Goal: Task Accomplishment & Management: Manage account settings

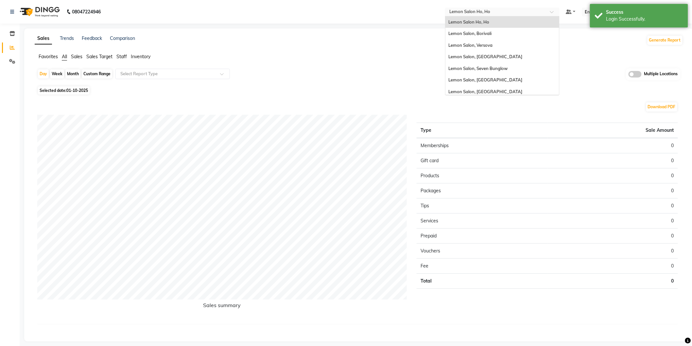
click at [560, 10] on div at bounding box center [502, 12] width 114 height 7
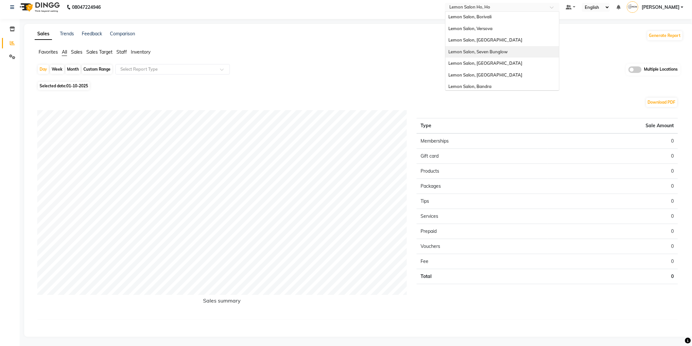
scroll to position [61, 0]
click at [502, 50] on span "Lemon Salon, Mira Road" at bounding box center [486, 49] width 74 height 5
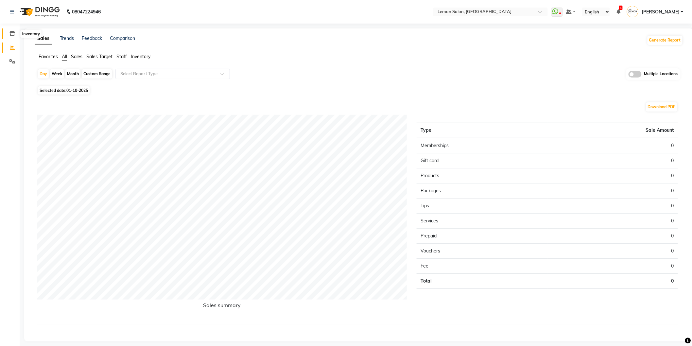
click at [13, 34] on icon at bounding box center [12, 33] width 6 height 5
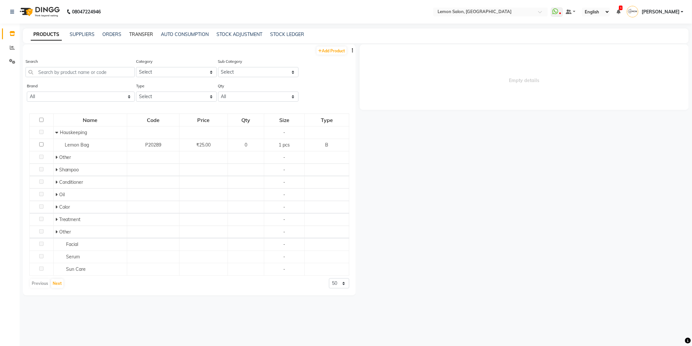
click at [138, 34] on link "TRANSFER" at bounding box center [141, 34] width 24 height 6
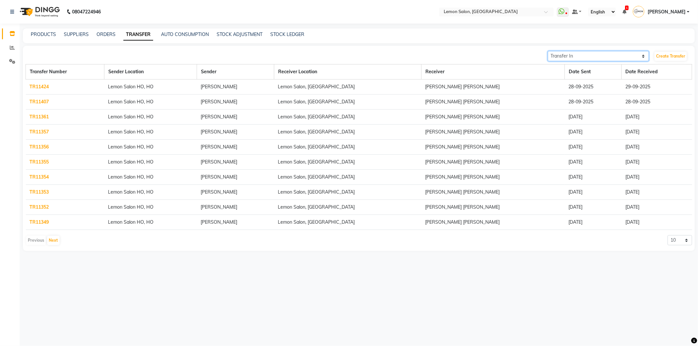
click at [643, 54] on select "Transfer In Transfer Out" at bounding box center [597, 56] width 101 height 10
select select "sender"
click at [547, 51] on select "Transfer In Transfer Out" at bounding box center [597, 56] width 101 height 10
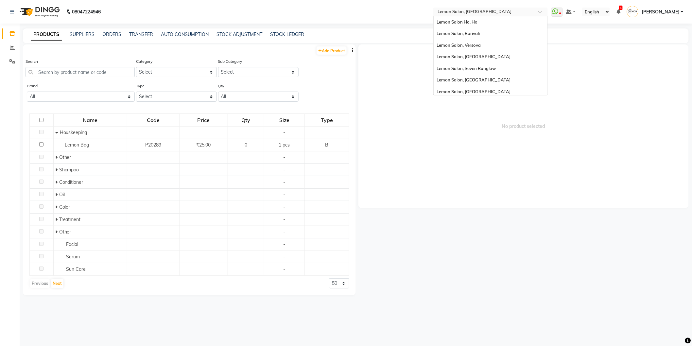
click at [548, 10] on div at bounding box center [490, 12] width 114 height 7
click at [478, 20] on span "Lemon Salon Ho, Ho" at bounding box center [457, 21] width 41 height 5
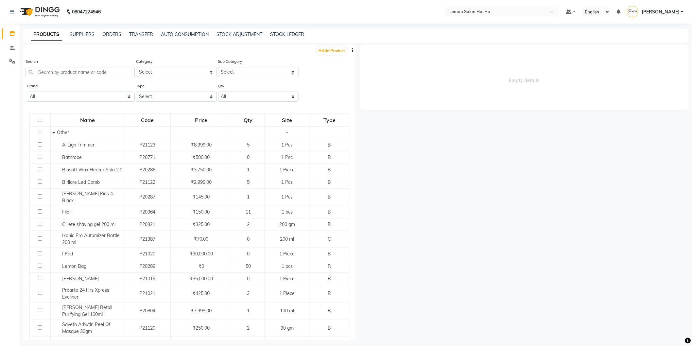
click at [139, 30] on div "PRODUCTS SUPPLIERS ORDERS TRANSFER AUTO CONSUMPTION STOCK ADJUSTMENT STOCK LEDG…" at bounding box center [356, 35] width 666 height 15
click at [144, 34] on link "TRANSFER" at bounding box center [141, 34] width 24 height 6
select select "sender"
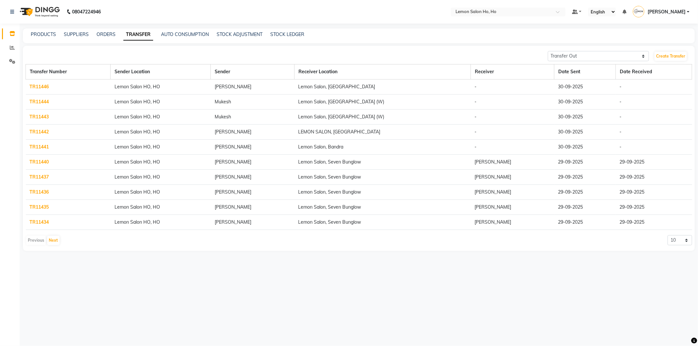
click at [234, 102] on td "Mukesh" at bounding box center [252, 102] width 83 height 15
click at [35, 102] on link "TR11444" at bounding box center [39, 102] width 19 height 6
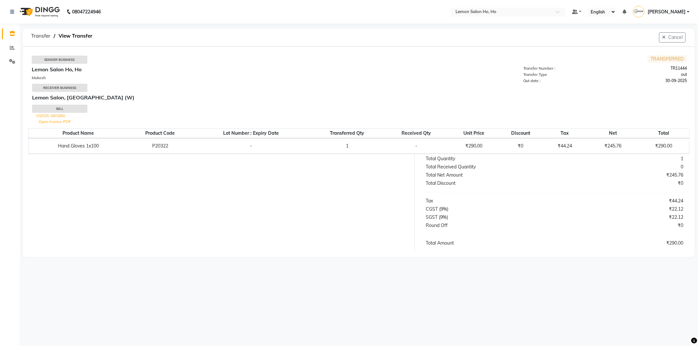
select select "sender"
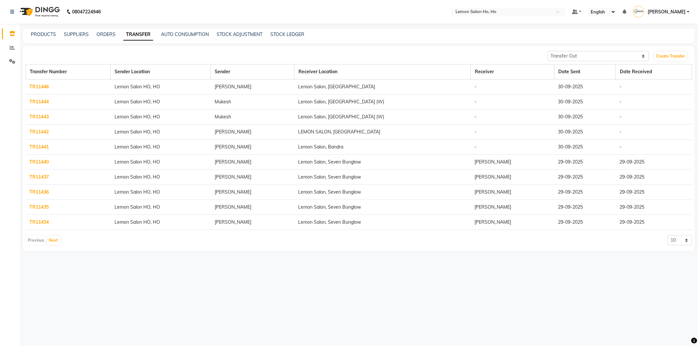
click at [38, 102] on link "TR11444" at bounding box center [39, 102] width 19 height 6
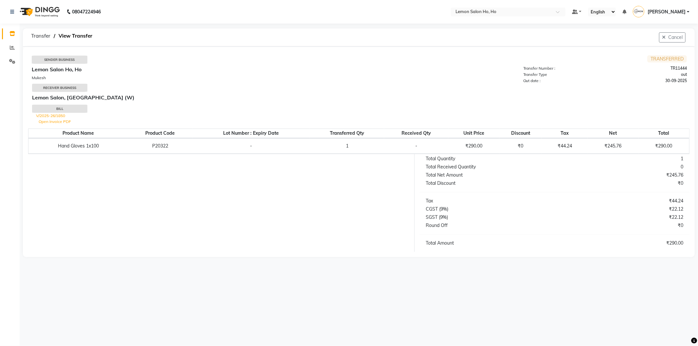
select select "sender"
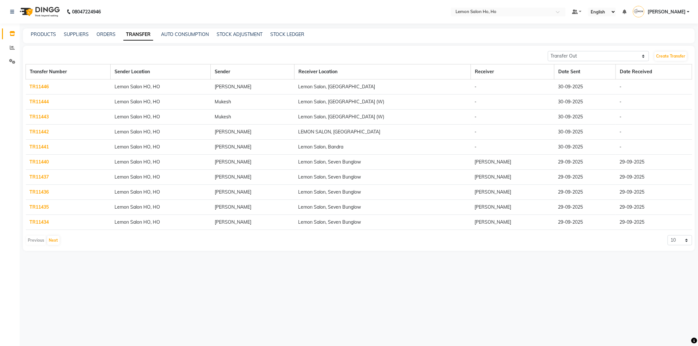
click at [45, 117] on link "TR11443" at bounding box center [39, 117] width 19 height 6
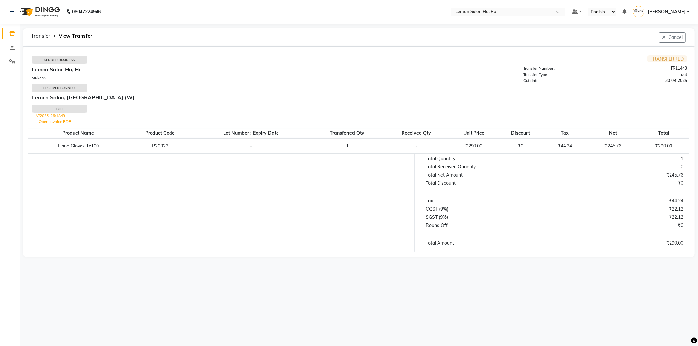
select select "sender"
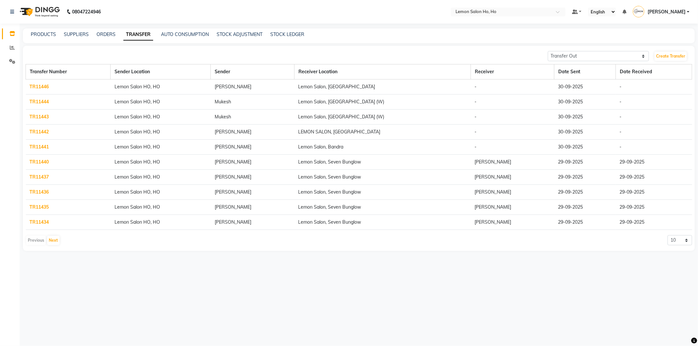
click at [40, 99] on link "TR11444" at bounding box center [39, 102] width 19 height 6
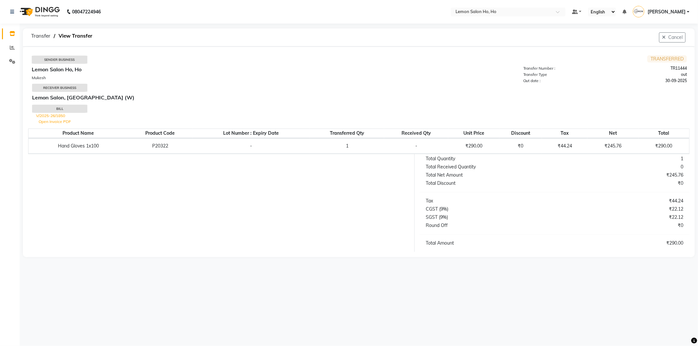
select select "sender"
